Goal: Navigation & Orientation: Find specific page/section

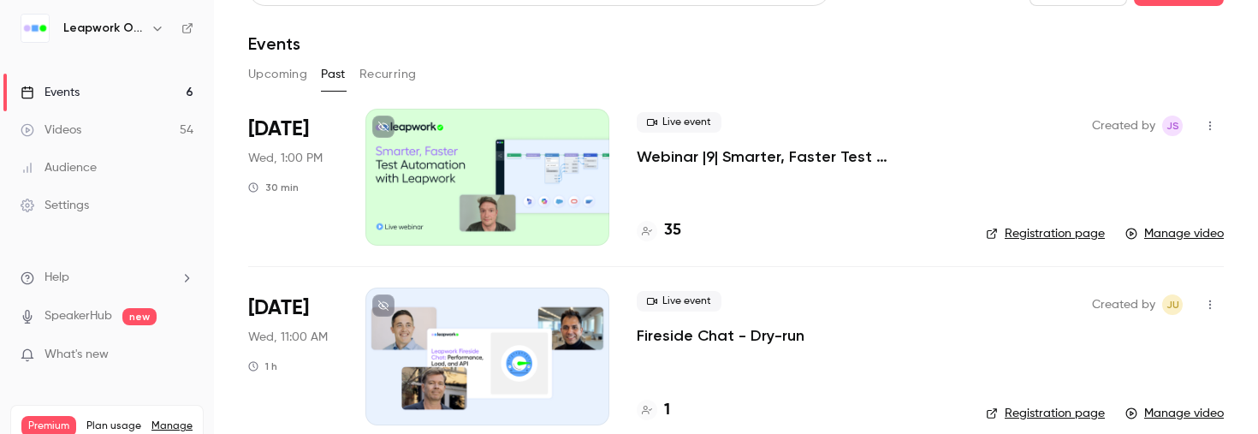
scroll to position [45, 0]
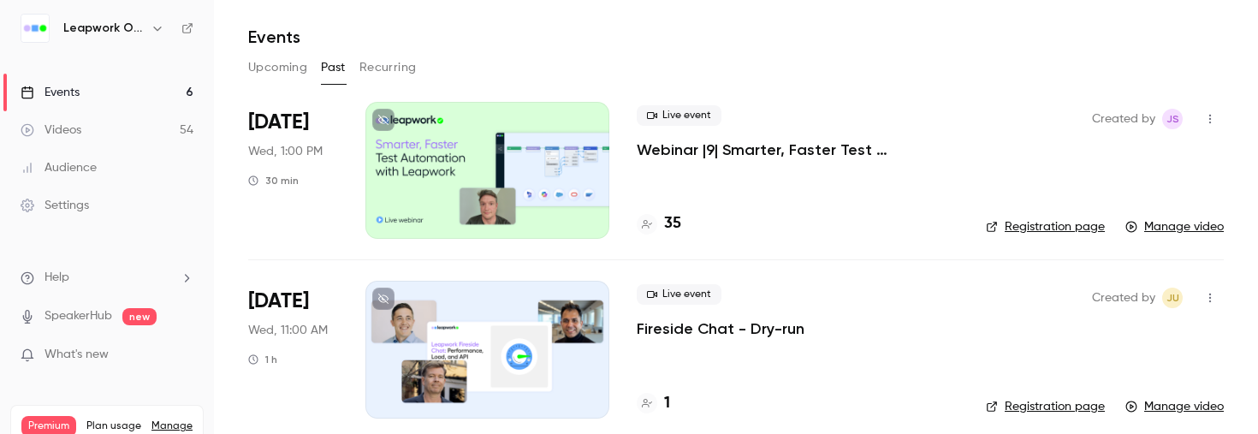
click at [280, 67] on button "Upcoming" at bounding box center [277, 67] width 59 height 27
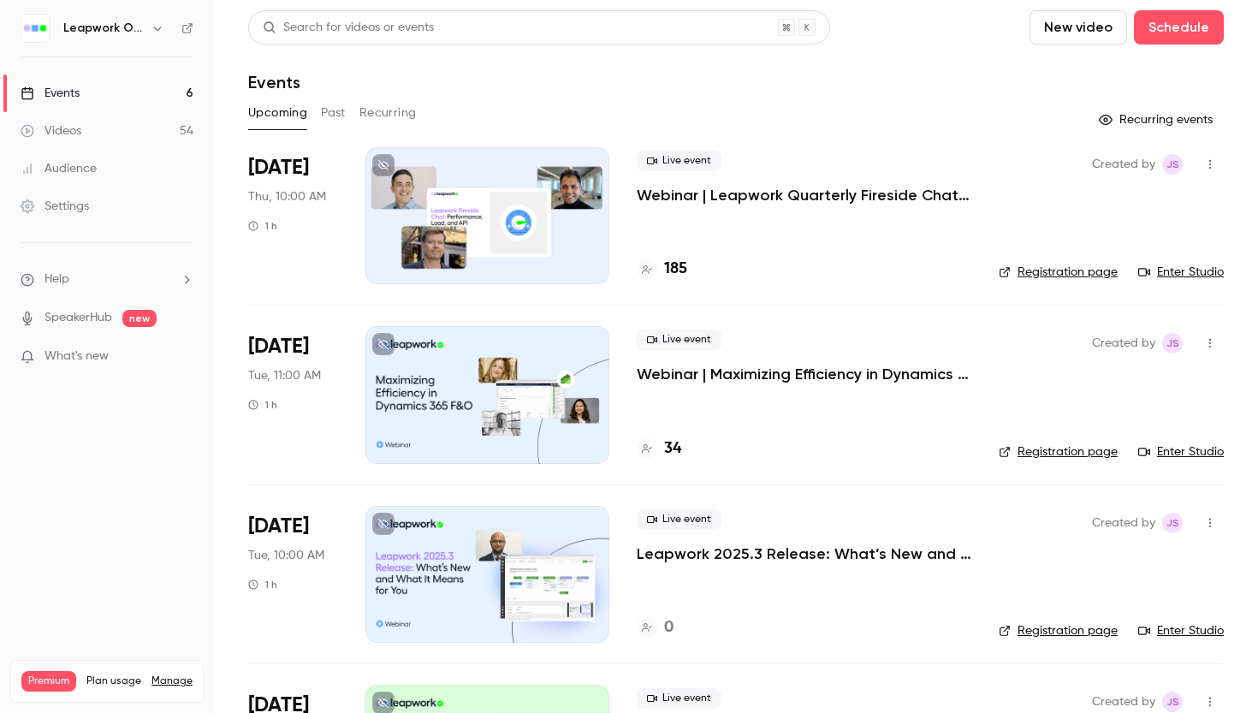
click at [454, 184] on div at bounding box center [487, 215] width 244 height 137
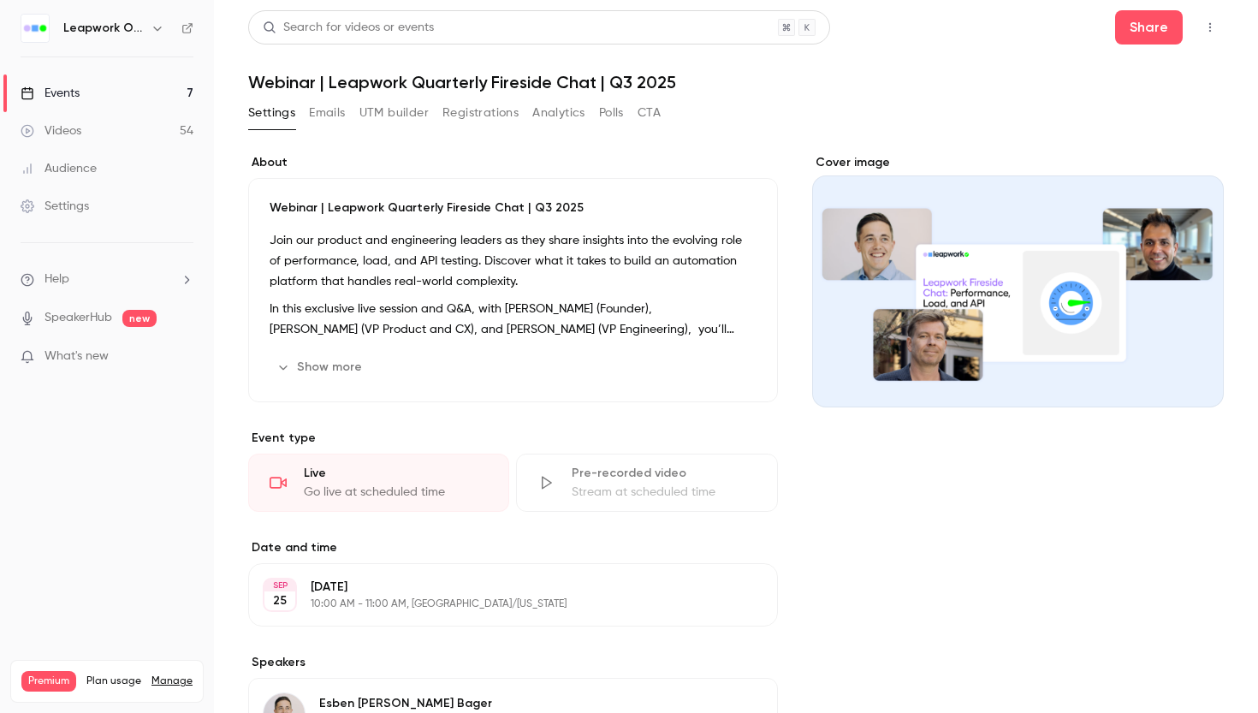
click at [610, 111] on button "Polls" at bounding box center [611, 112] width 25 height 27
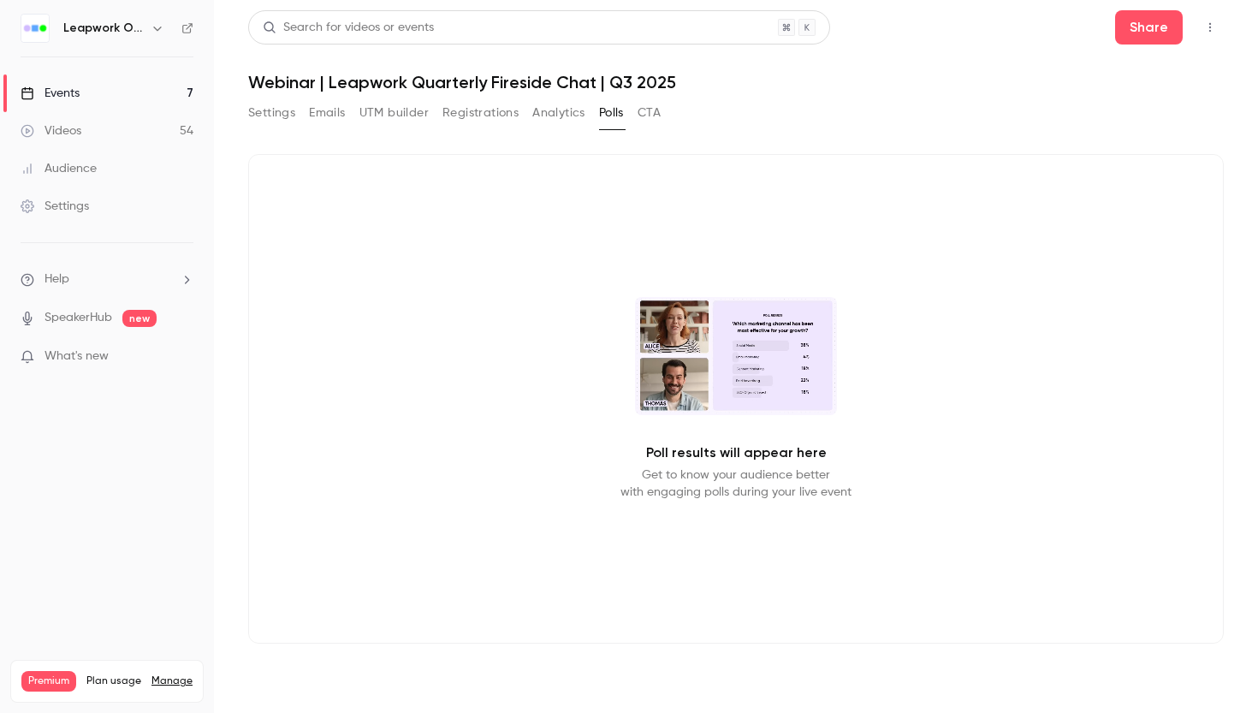
click at [562, 116] on button "Analytics" at bounding box center [558, 112] width 53 height 27
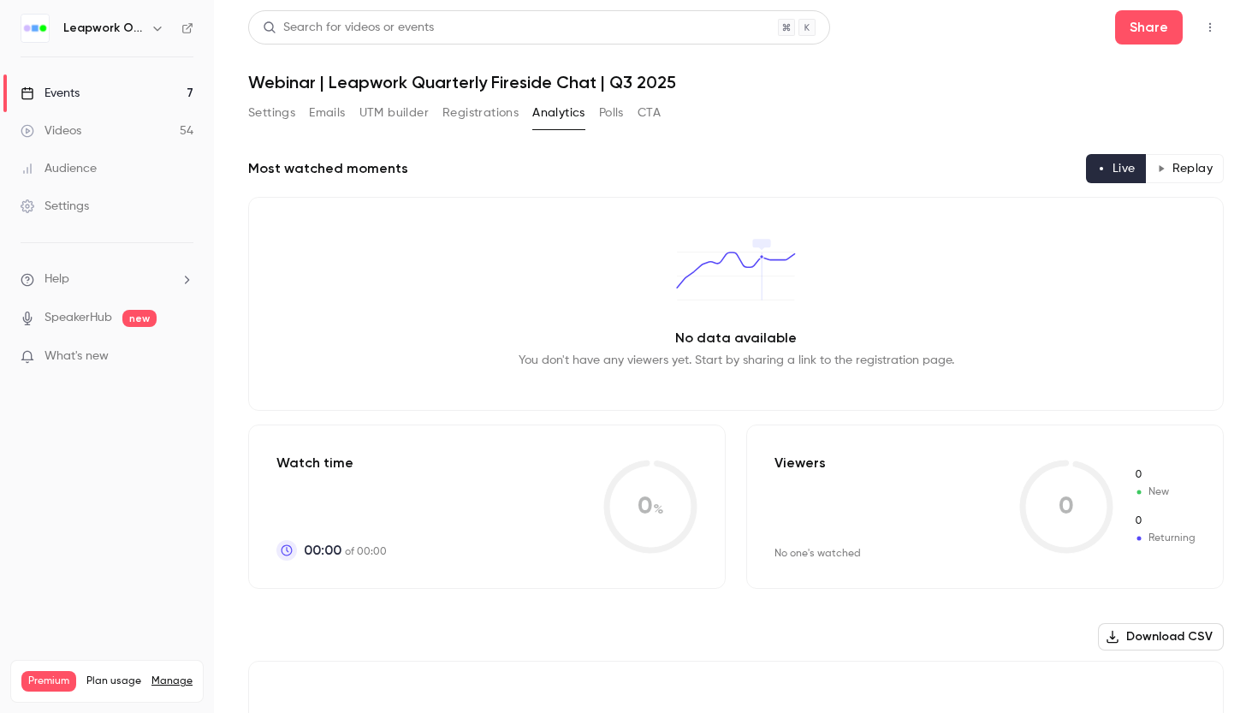
click at [269, 113] on button "Settings" at bounding box center [271, 112] width 47 height 27
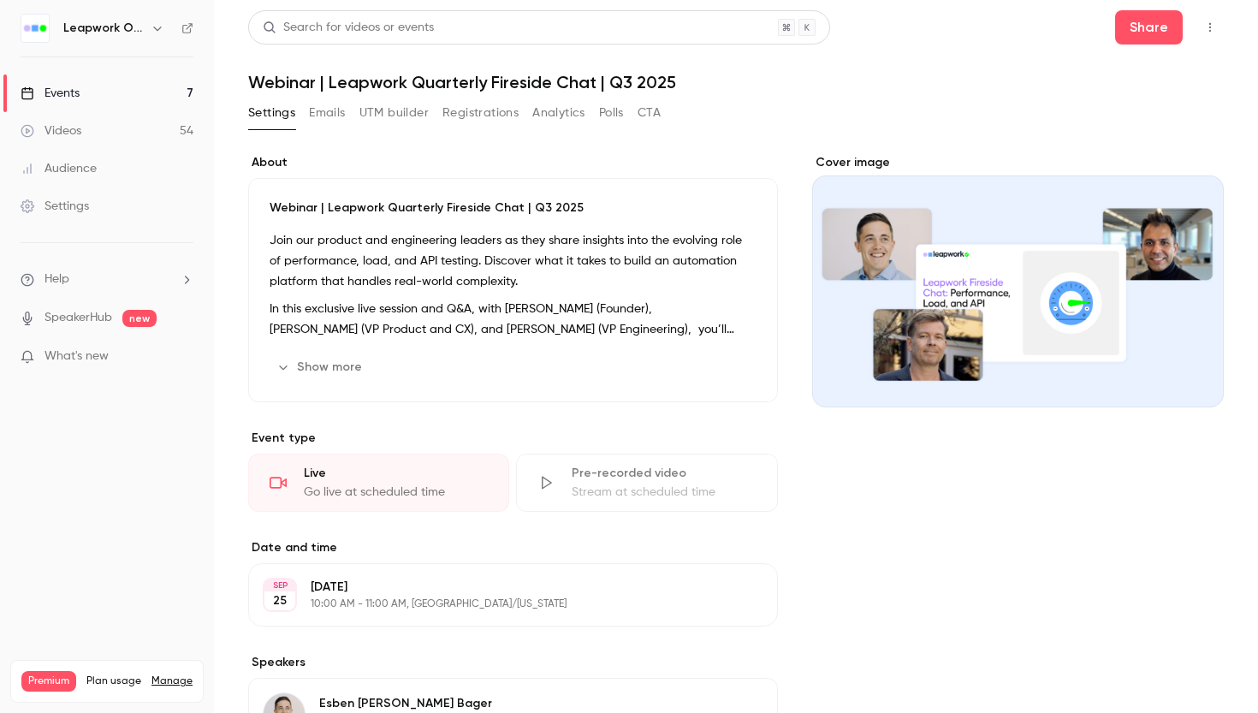
click at [341, 369] on button "Show more" at bounding box center [321, 366] width 103 height 27
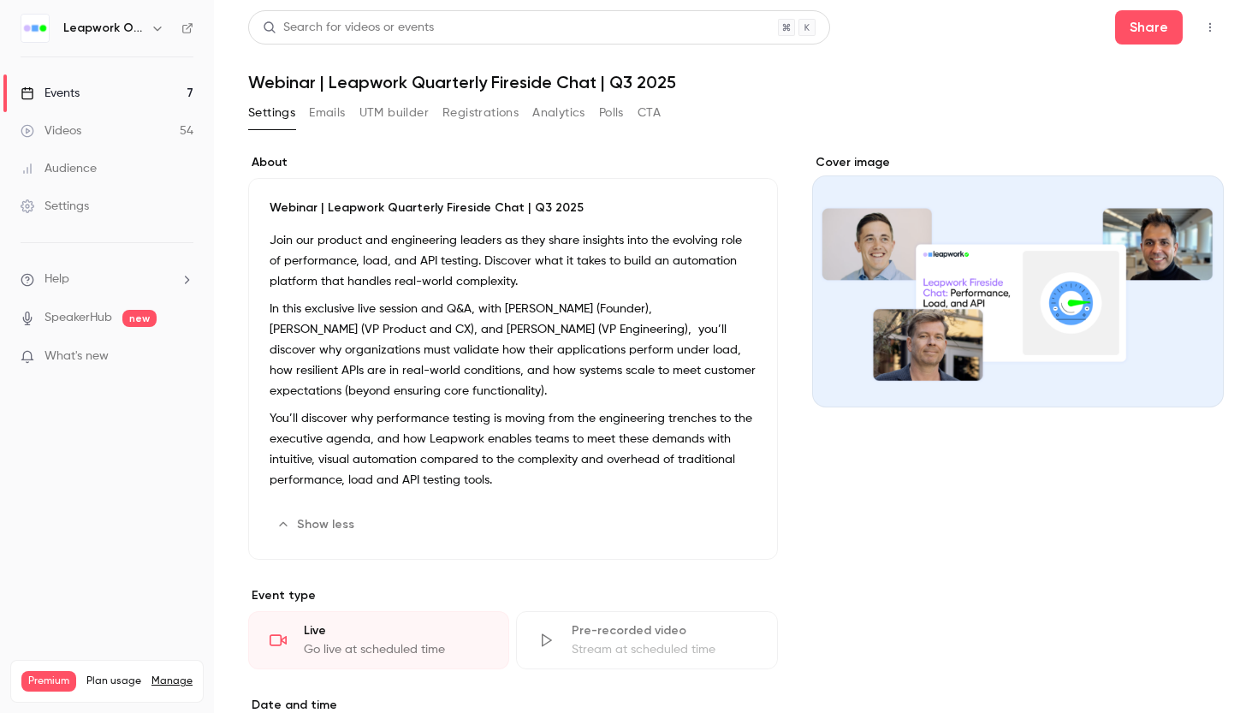
scroll to position [58, 0]
click at [62, 90] on div "Events" at bounding box center [50, 93] width 59 height 17
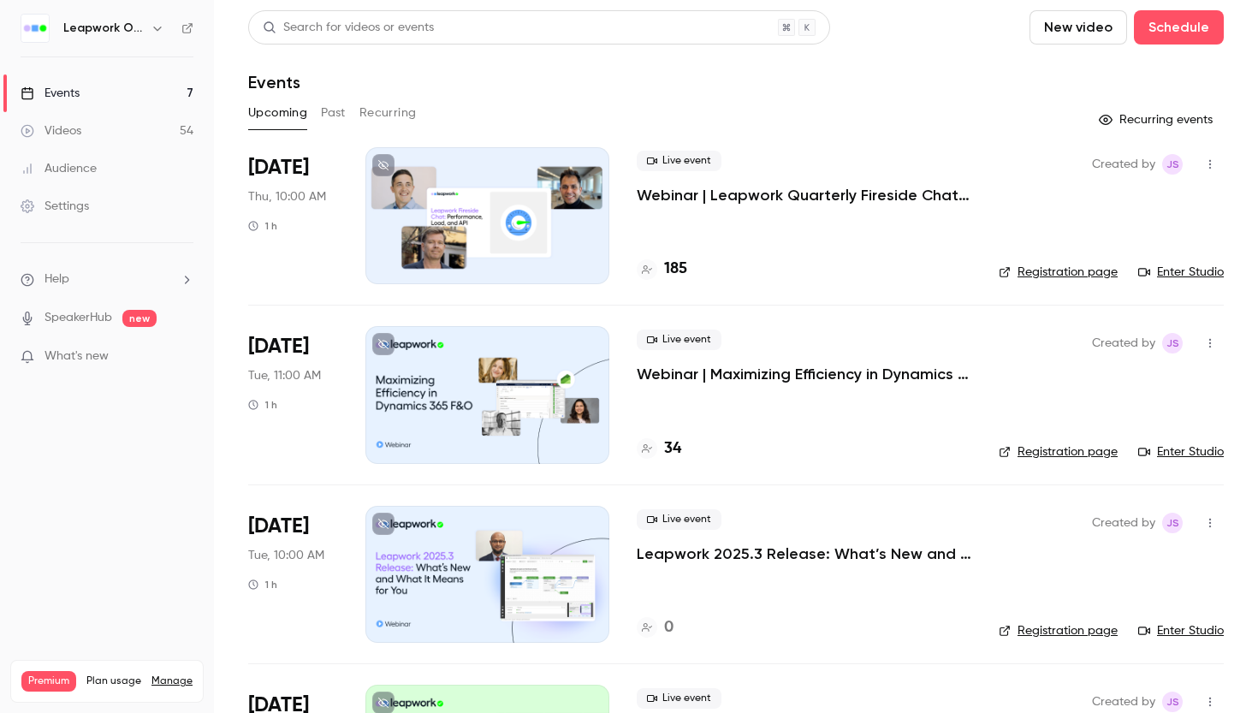
click at [1067, 268] on link "Registration page" at bounding box center [1058, 272] width 119 height 17
click at [486, 433] on div at bounding box center [487, 574] width 244 height 137
click at [1192, 270] on link "Enter Studio" at bounding box center [1181, 272] width 86 height 17
